Goal: Navigation & Orientation: Find specific page/section

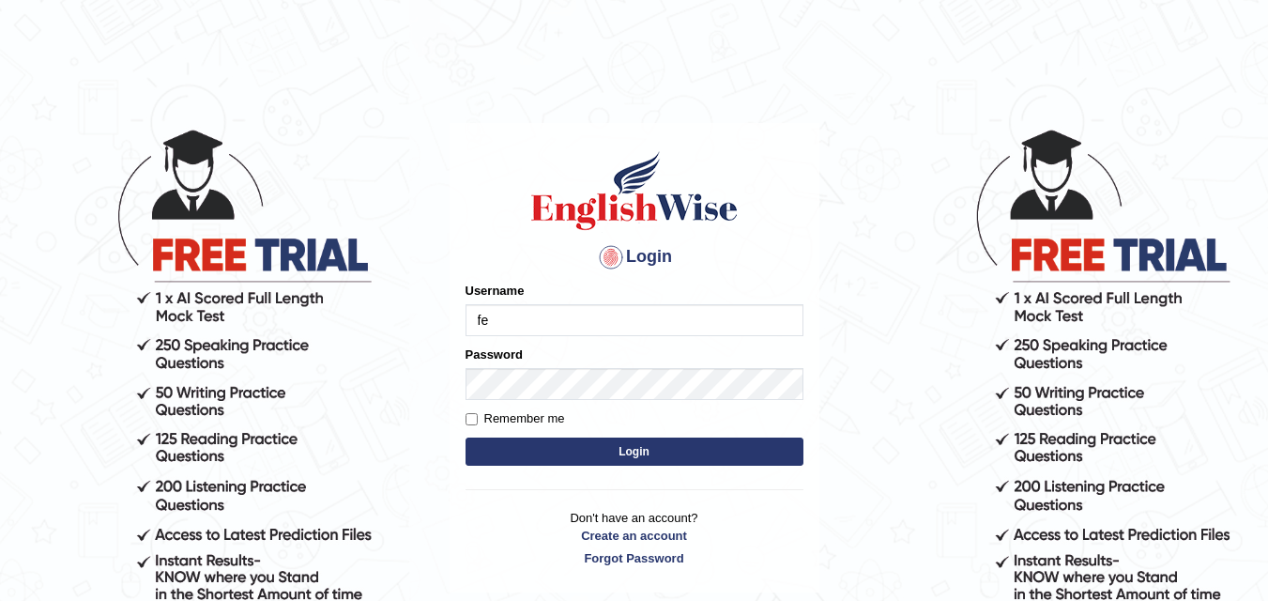
type input "Fely_1975"
click at [576, 459] on button "Login" at bounding box center [635, 452] width 338 height 28
type input "Fely_1975"
click at [626, 451] on button "Login" at bounding box center [635, 452] width 338 height 28
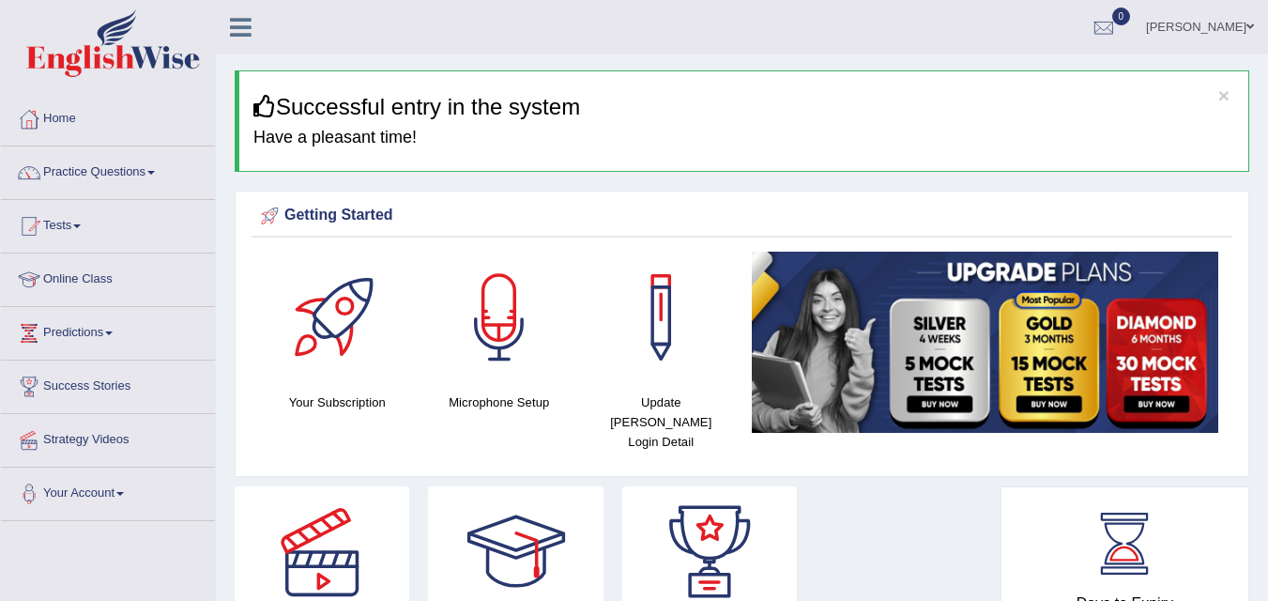
click at [99, 281] on link "Online Class" at bounding box center [108, 276] width 214 height 47
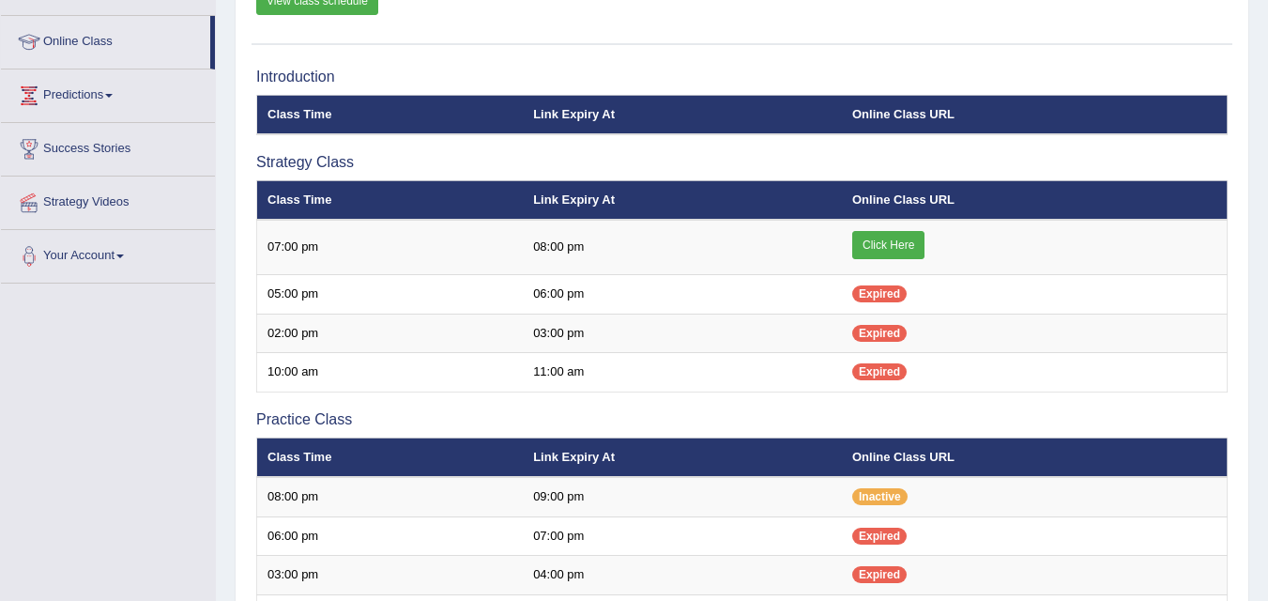
scroll to position [223, 0]
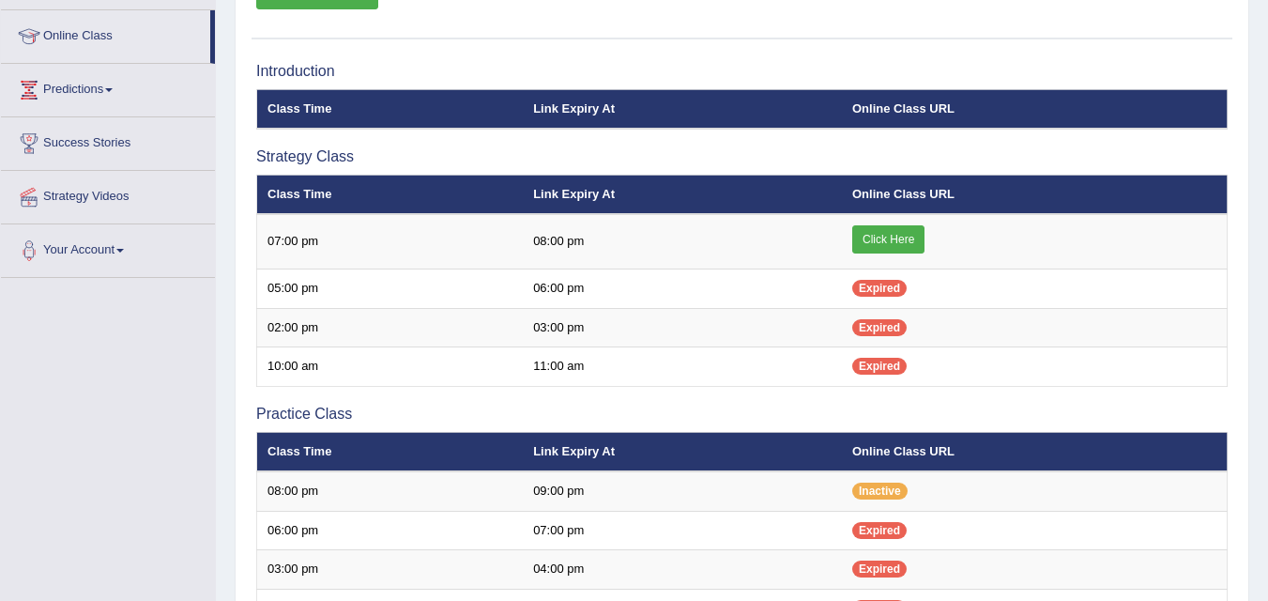
scroll to position [223, 0]
